Goal: Transaction & Acquisition: Book appointment/travel/reservation

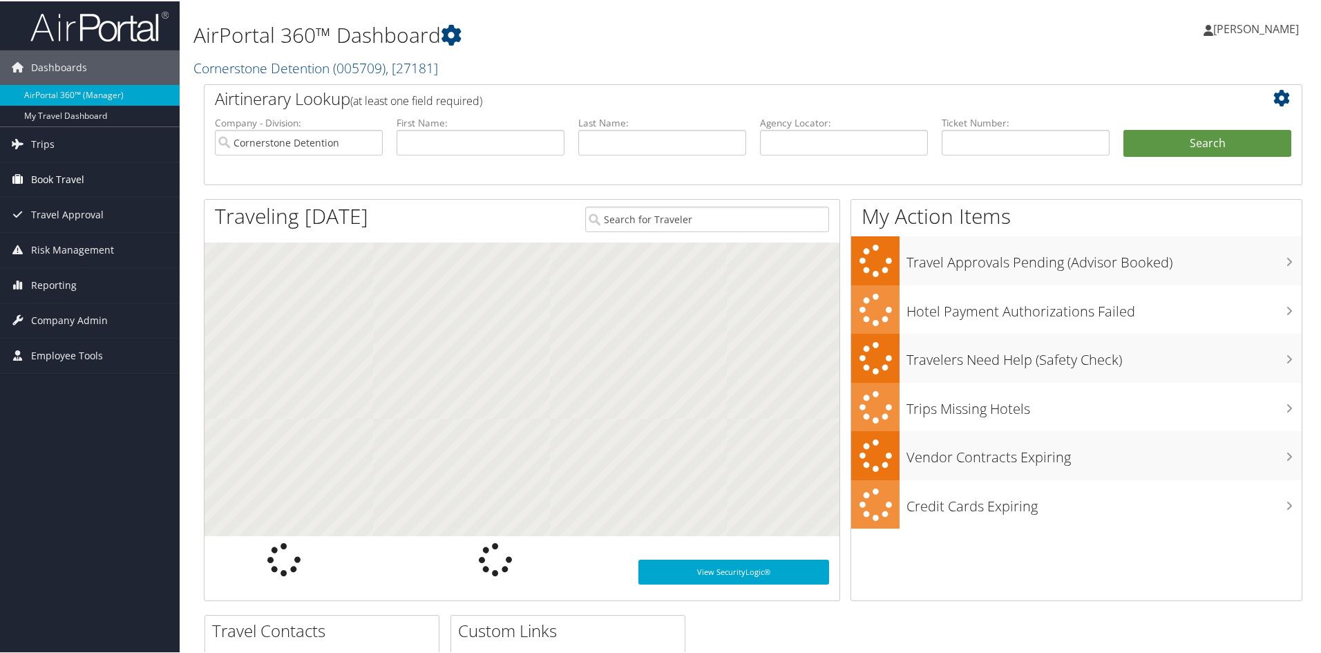
click at [53, 173] on span "Book Travel" at bounding box center [57, 178] width 53 height 35
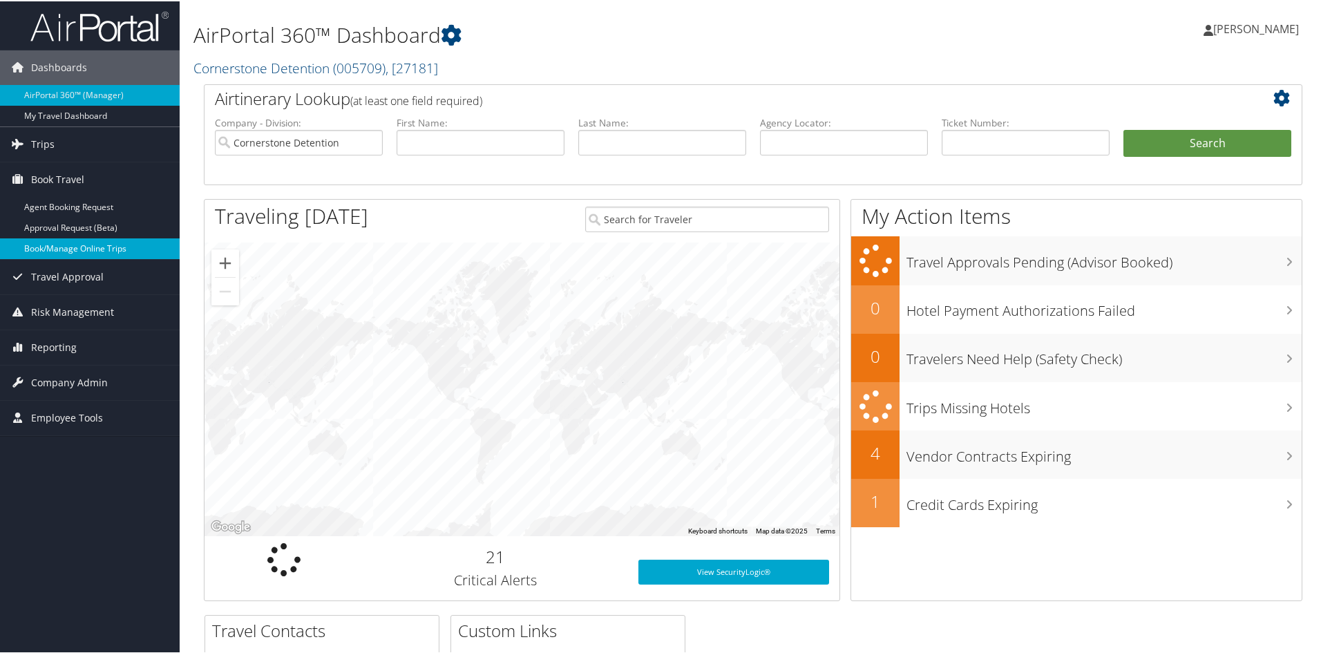
click at [71, 242] on link "Book/Manage Online Trips" at bounding box center [90, 247] width 180 height 21
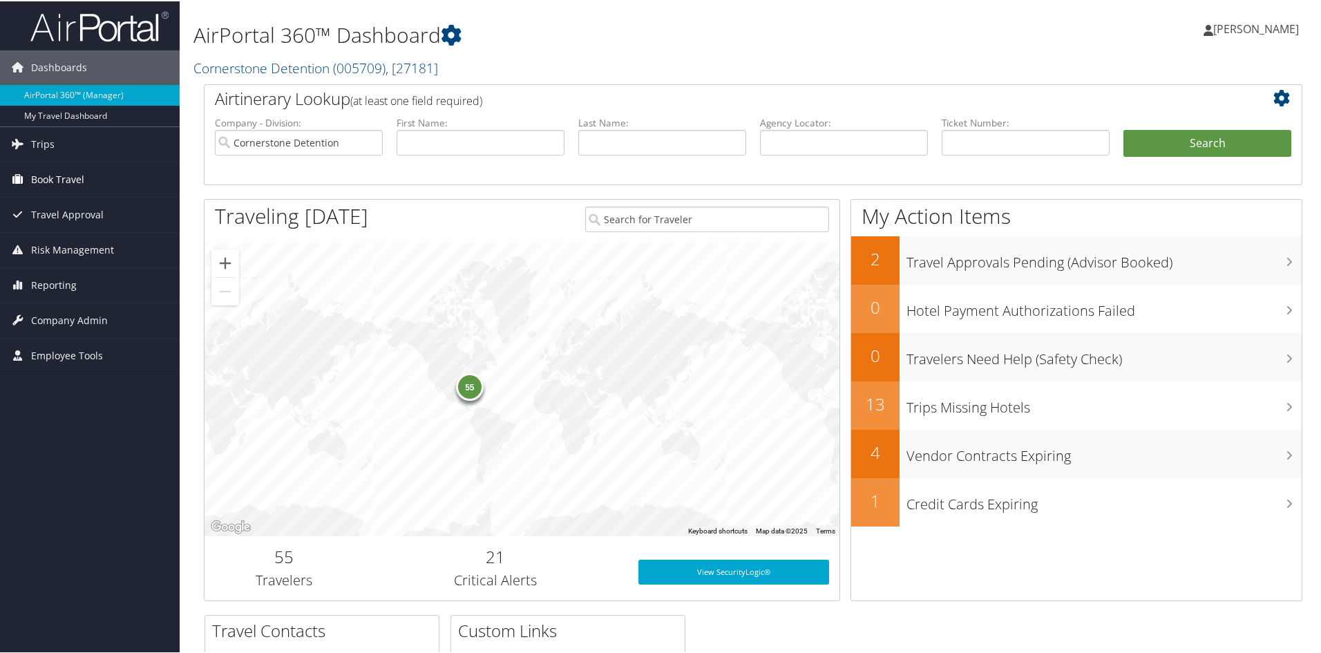
click at [59, 180] on span "Book Travel" at bounding box center [57, 178] width 53 height 35
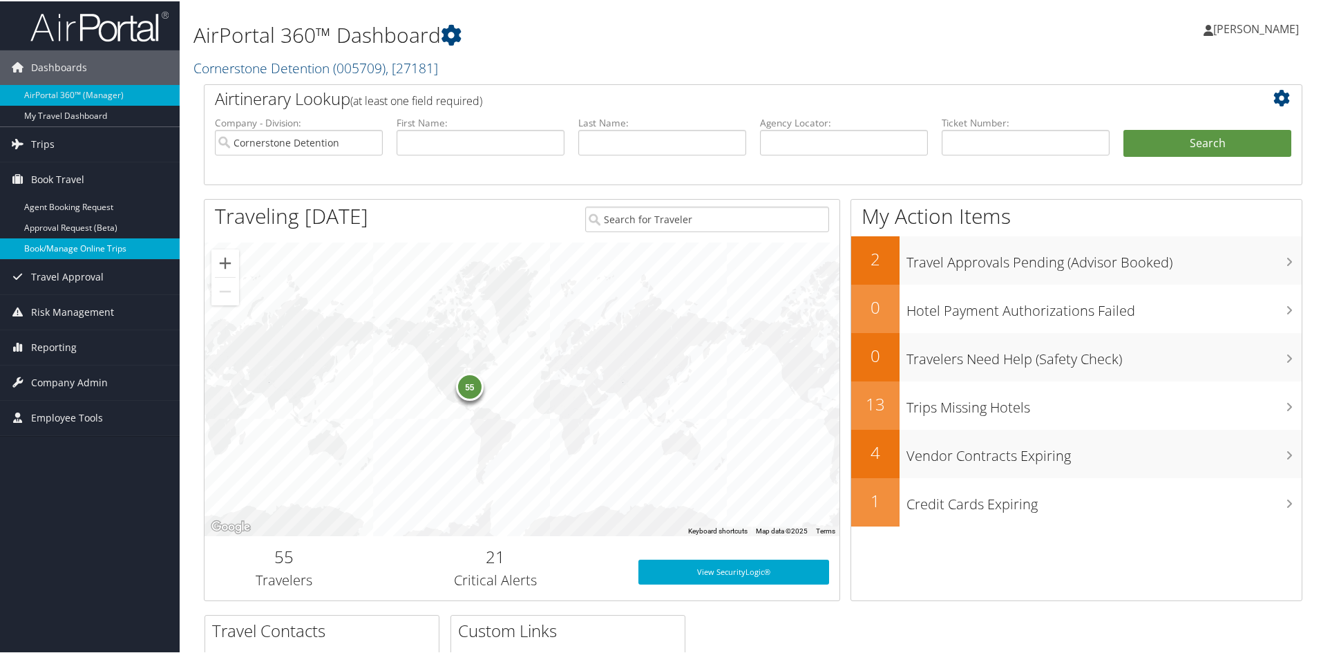
click at [70, 241] on link "Book/Manage Online Trips" at bounding box center [90, 247] width 180 height 21
click at [111, 245] on link "Book/Manage Online Trips" at bounding box center [90, 247] width 180 height 21
click at [61, 252] on link "Book/Manage Online Trips" at bounding box center [90, 247] width 180 height 21
click at [77, 248] on link "Book/Manage Online Trips" at bounding box center [90, 247] width 180 height 21
click at [110, 250] on link "Book/Manage Online Trips" at bounding box center [90, 247] width 180 height 21
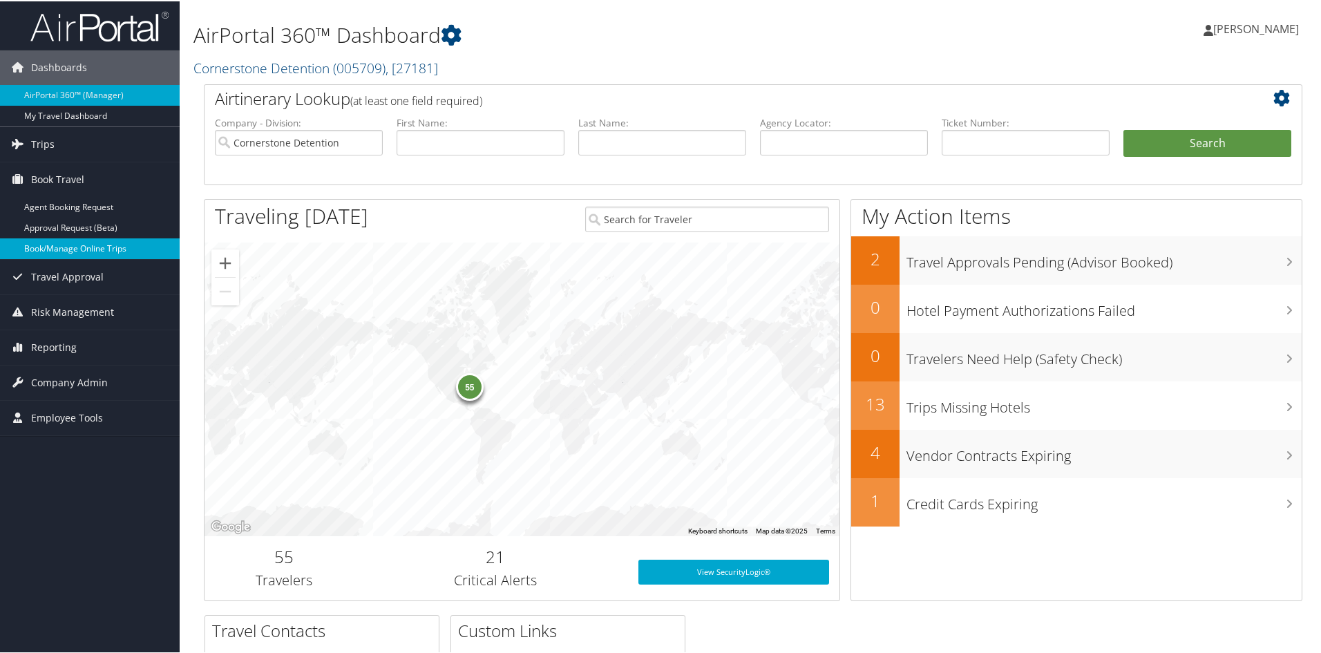
click at [67, 248] on link "Book/Manage Online Trips" at bounding box center [90, 247] width 180 height 21
click at [289, 383] on div "55" at bounding box center [521, 388] width 635 height 294
click at [47, 254] on link "Book/Manage Online Trips" at bounding box center [90, 247] width 180 height 21
